Goal: Task Accomplishment & Management: Manage account settings

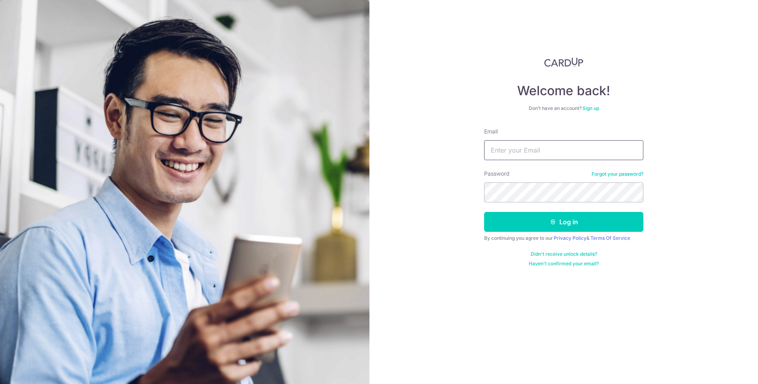
type input "[EMAIL_ADDRESS][DOMAIN_NAME]"
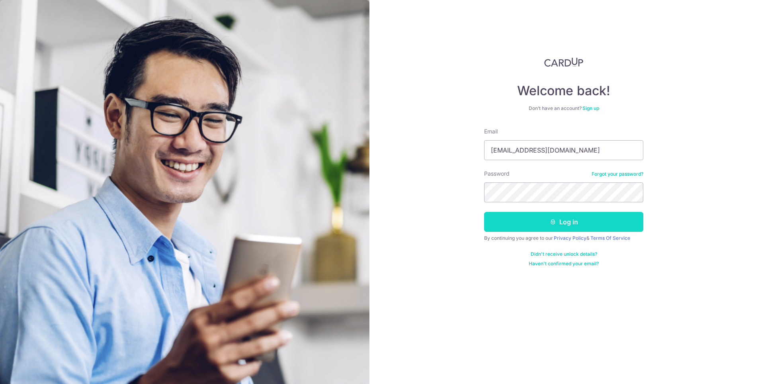
click at [537, 228] on button "Log in" at bounding box center [563, 222] width 159 height 20
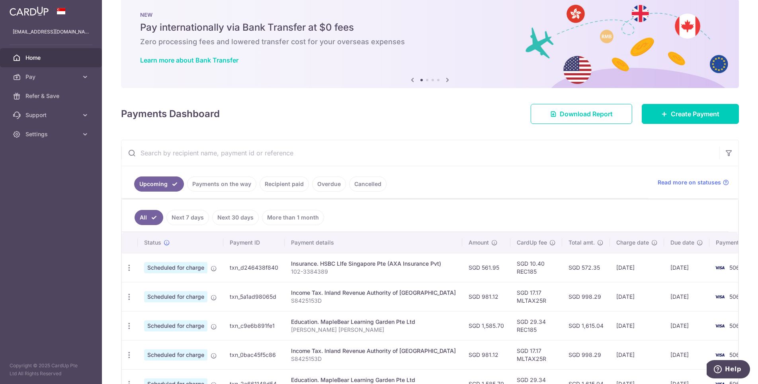
scroll to position [28, 0]
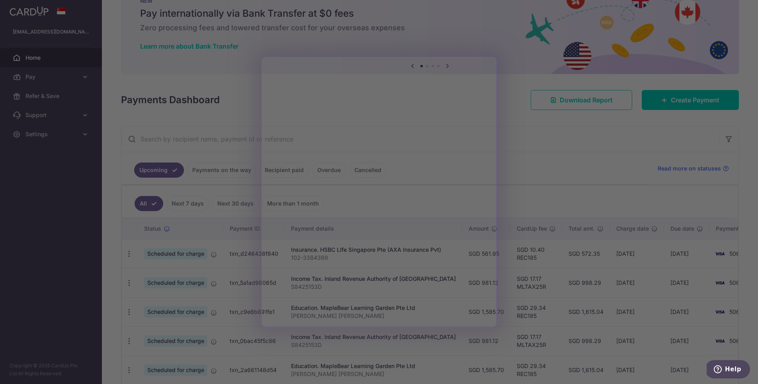
click at [520, 137] on div at bounding box center [382, 194] width 765 height 388
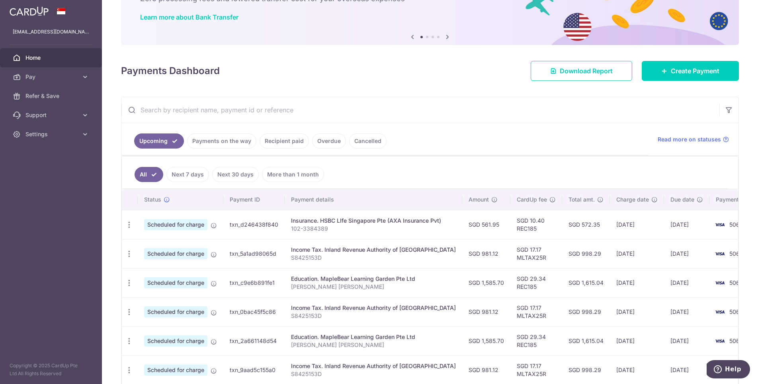
scroll to position [87, 0]
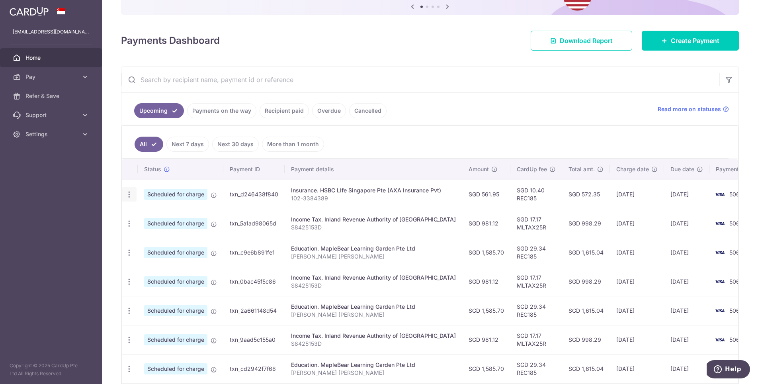
click at [129, 194] on icon "button" at bounding box center [129, 194] width 8 height 8
click at [139, 236] on link "Cancel payment" at bounding box center [163, 236] width 83 height 20
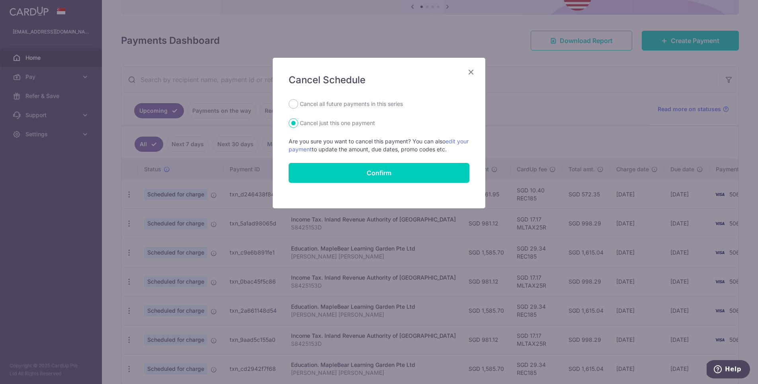
click at [312, 123] on label "Cancel just this one payment" at bounding box center [337, 123] width 75 height 10
click at [298, 123] on input "Cancel just this one payment" at bounding box center [294, 123] width 10 height 10
click at [350, 171] on button "Confirm" at bounding box center [379, 173] width 181 height 20
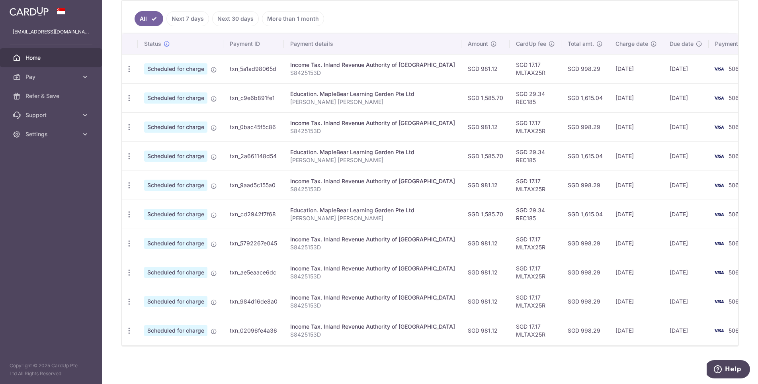
scroll to position [47, 0]
